Goal: Task Accomplishment & Management: Manage account settings

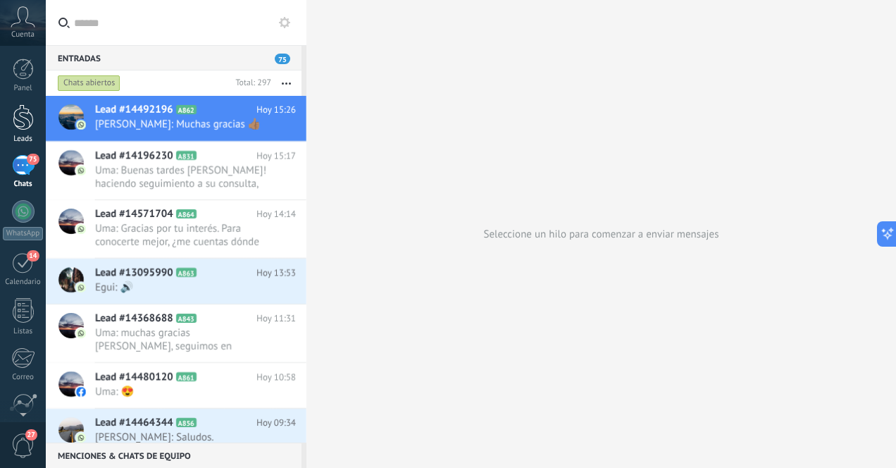
click at [24, 135] on div "Leads" at bounding box center [23, 139] width 41 height 9
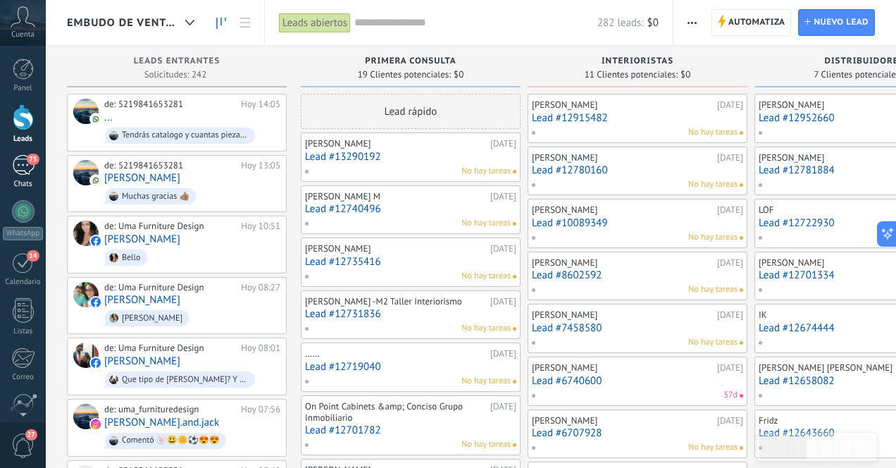
click at [25, 168] on div "75" at bounding box center [23, 165] width 23 height 20
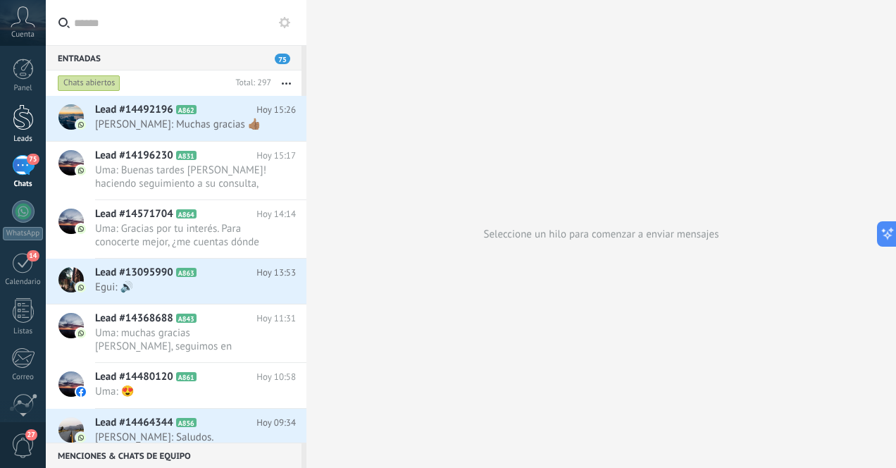
click at [27, 117] on div at bounding box center [23, 117] width 21 height 26
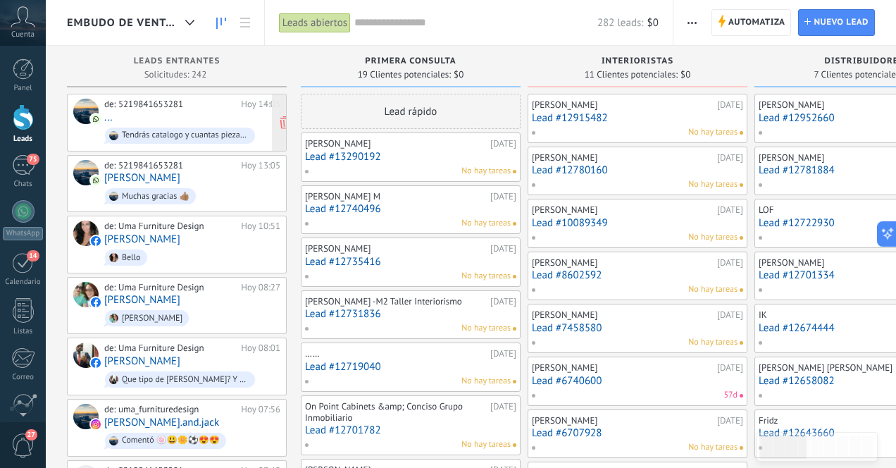
click at [167, 120] on div "de: 5219841653281 Hoy 14:05 ... Tendrás catalogo y cuantas piezas mínimo de com…" at bounding box center [192, 123] width 176 height 48
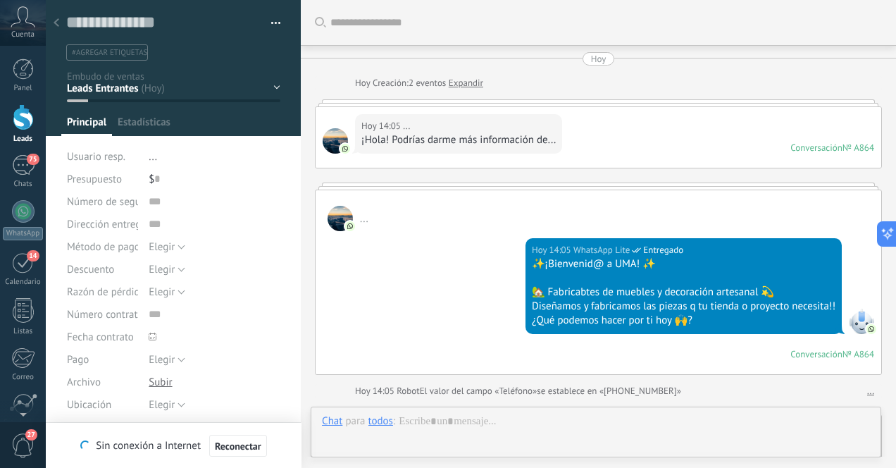
scroll to position [653, 0]
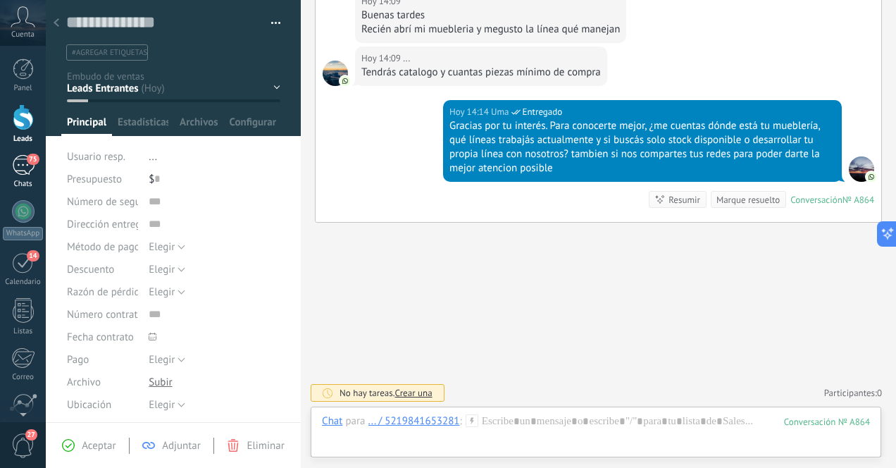
click at [22, 171] on div "75" at bounding box center [23, 165] width 23 height 20
